Goal: Transaction & Acquisition: Subscribe to service/newsletter

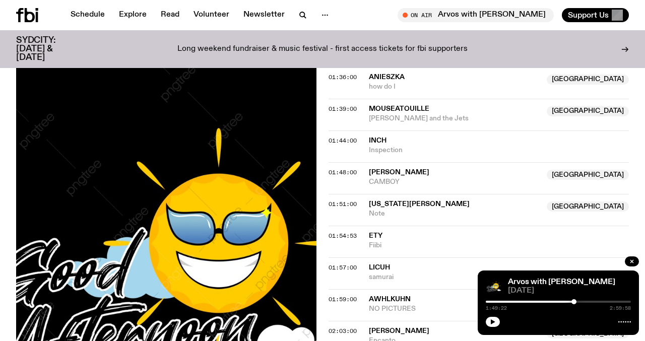
scroll to position [795, 0]
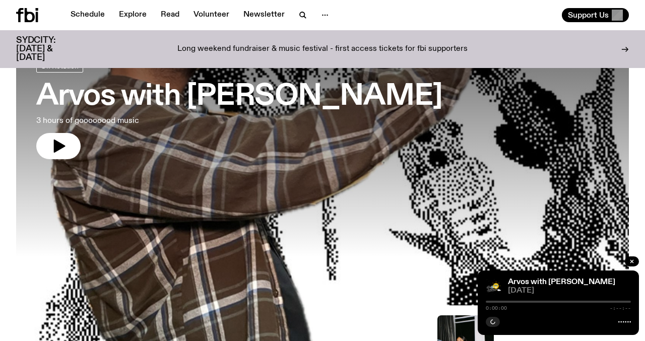
scroll to position [71, 0]
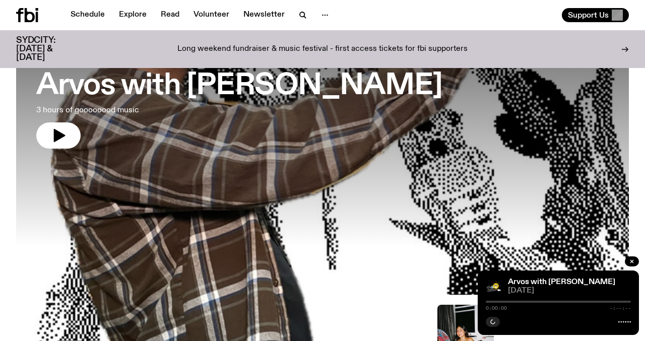
click at [198, 89] on h3 "Arvos with [PERSON_NAME]" at bounding box center [239, 86] width 406 height 28
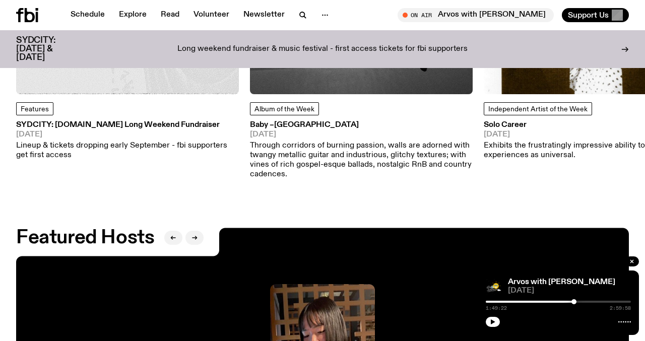
scroll to position [1128, 0]
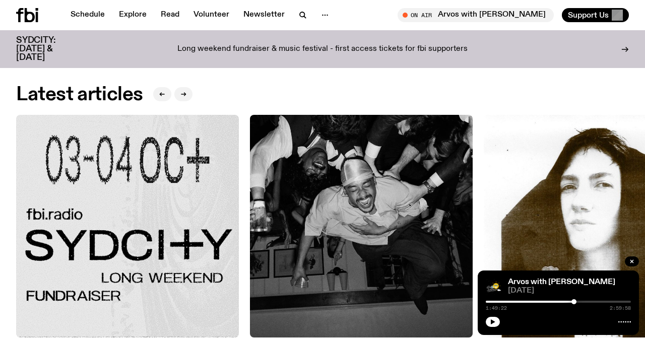
click at [144, 181] on img at bounding box center [127, 226] width 223 height 223
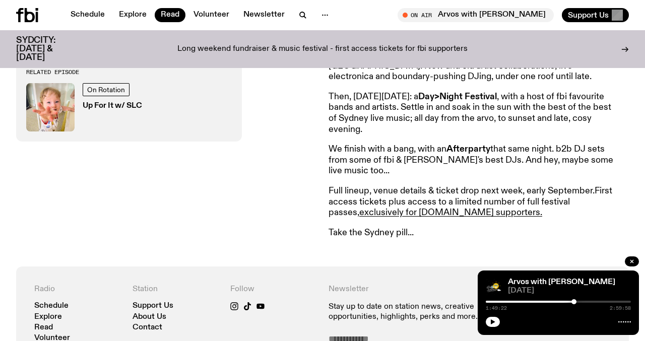
scroll to position [486, 0]
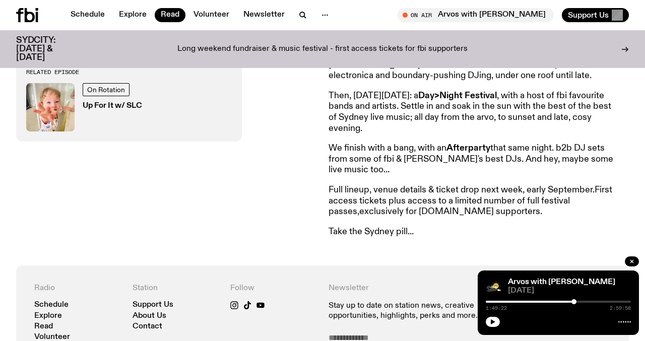
click at [380, 211] on link "exclusively for [DOMAIN_NAME] supporters." at bounding box center [450, 211] width 183 height 9
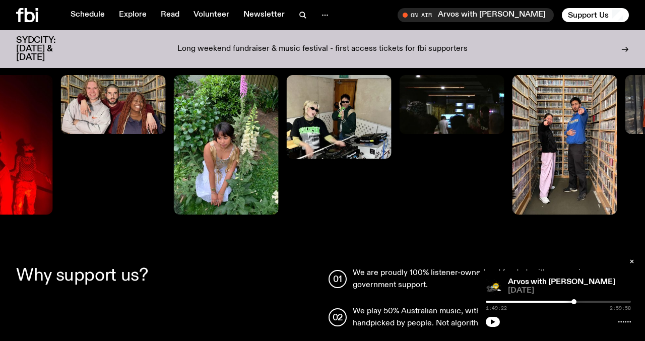
scroll to position [656, 0]
